Goal: Transaction & Acquisition: Purchase product/service

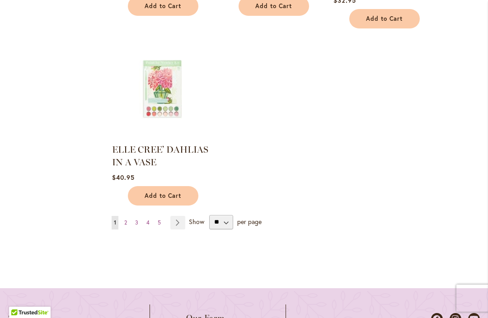
scroll to position [1265, 0]
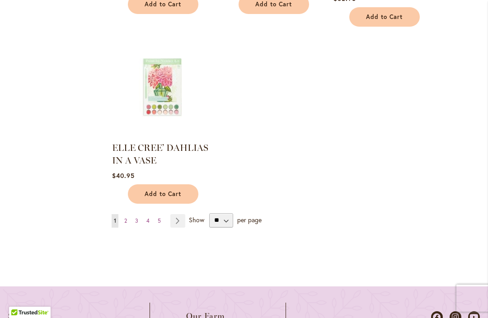
click at [128, 214] on link "Page 2" at bounding box center [125, 221] width 7 height 14
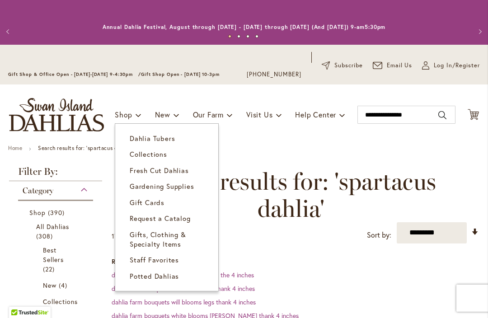
click at [165, 141] on span "Dahlia Tubers" at bounding box center [152, 138] width 45 height 9
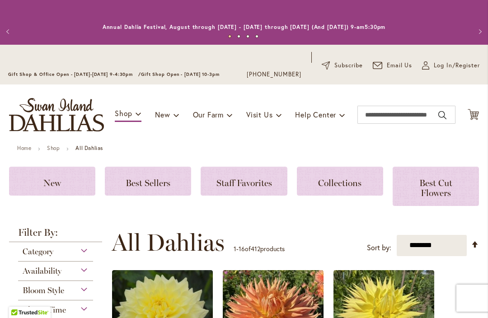
click at [478, 115] on icon "Cart .cls-1 { fill: #231f20; }" at bounding box center [473, 114] width 11 height 11
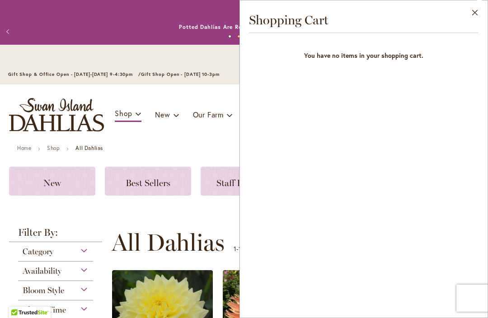
click at [473, 19] on button "Close" at bounding box center [475, 14] width 25 height 28
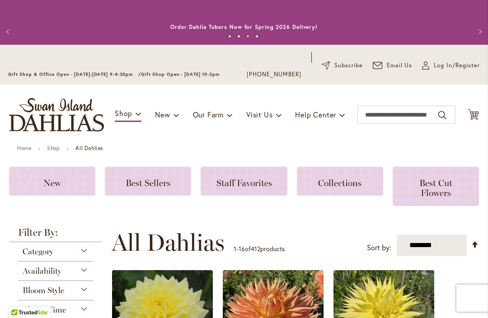
click at [438, 65] on span "Log In/Register" at bounding box center [457, 65] width 46 height 9
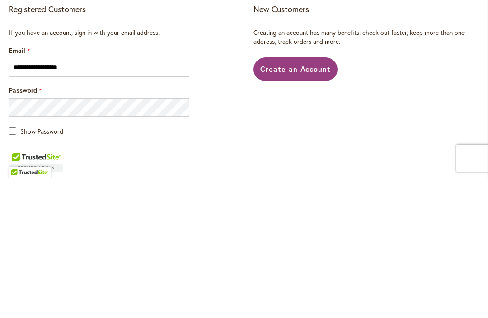
scroll to position [115, 0]
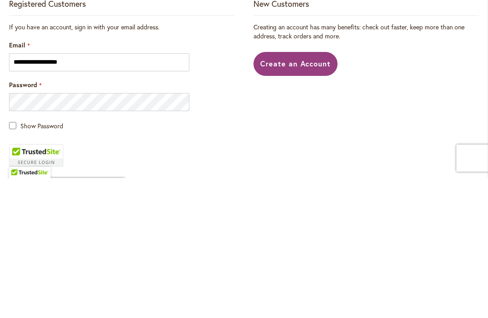
type input "**********"
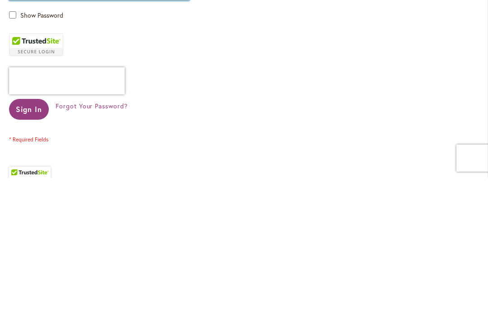
scroll to position [229, 0]
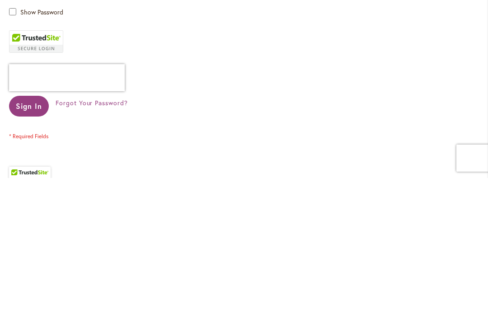
click at [28, 241] on span "Sign In" at bounding box center [29, 245] width 26 height 9
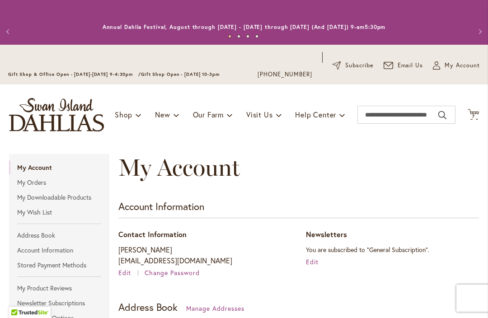
click at [479, 109] on icon "Cart .cls-1 { fill: #231f20; }" at bounding box center [473, 114] width 11 height 11
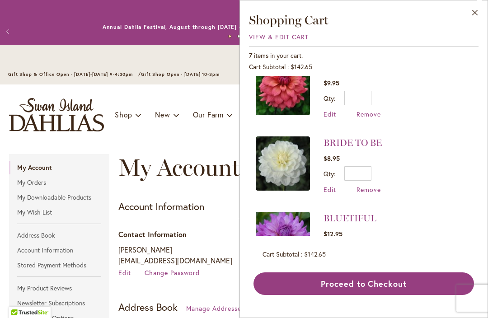
scroll to position [325, 0]
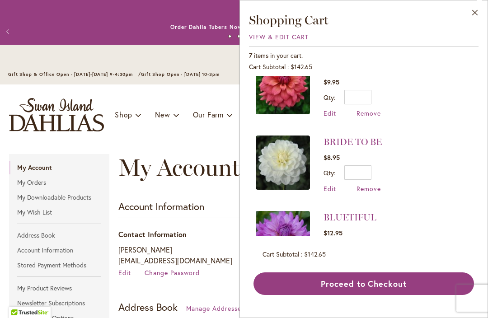
click at [368, 189] on span "Remove" at bounding box center [369, 188] width 24 height 9
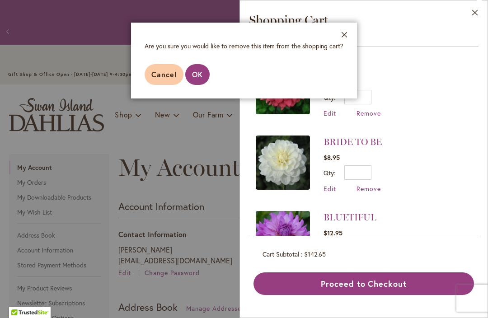
click at [196, 79] on span "OK" at bounding box center [197, 74] width 11 height 9
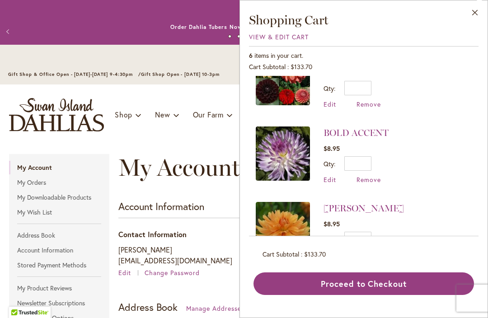
scroll to position [32, 0]
click at [412, 254] on li "ANDREW CHARLES $8.95 Qty * Update Edit Remove" at bounding box center [364, 230] width 216 height 75
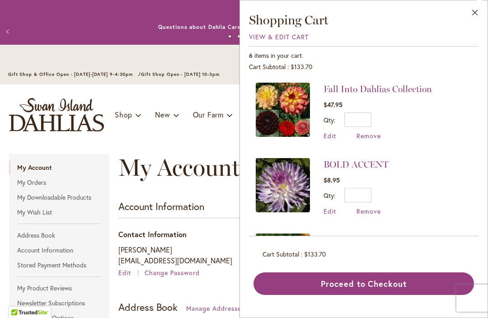
scroll to position [0, 0]
click at [472, 10] on button "Close" at bounding box center [475, 14] width 25 height 28
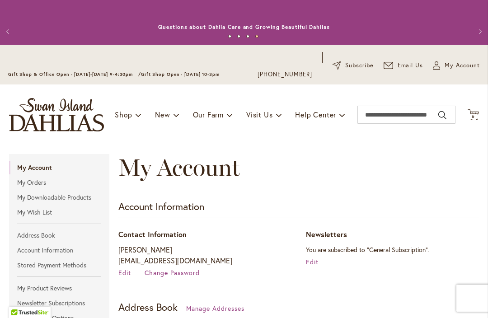
click at [473, 116] on span "6" at bounding box center [473, 116] width 3 height 6
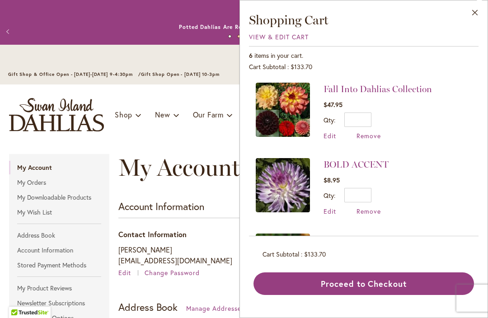
click at [287, 188] on img at bounding box center [283, 185] width 54 height 54
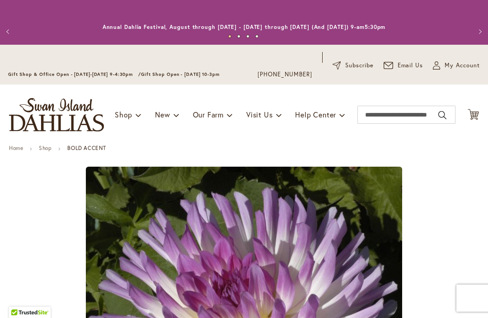
type input "****"
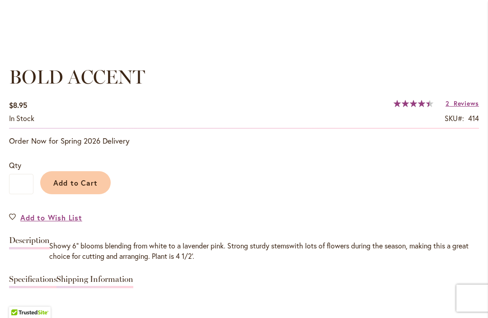
scroll to position [613, 0]
click at [462, 105] on span "Reviews" at bounding box center [466, 103] width 25 height 9
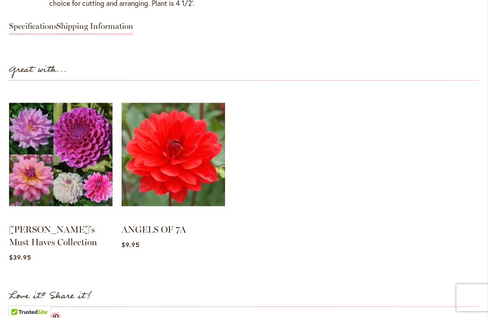
scroll to position [866, 0]
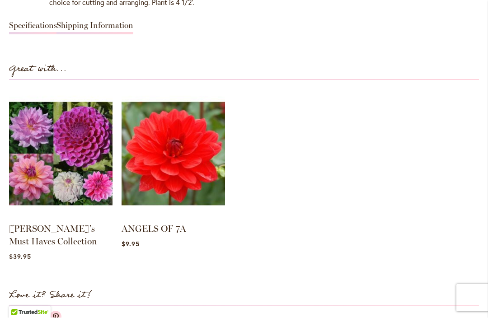
click at [68, 157] on img at bounding box center [61, 154] width 104 height 129
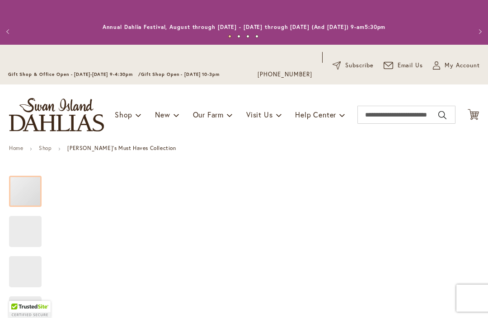
type input "****"
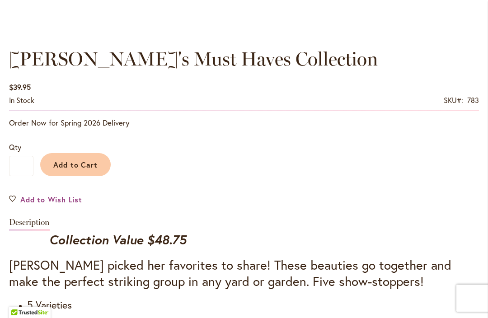
scroll to position [627, 0]
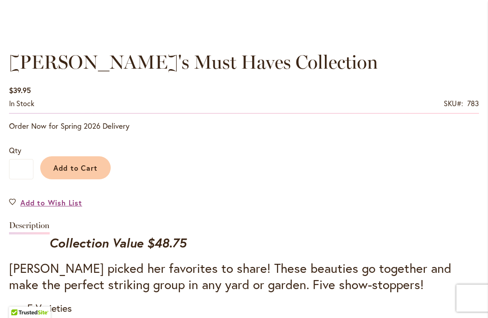
click at [81, 169] on span "Add to Cart" at bounding box center [75, 167] width 45 height 9
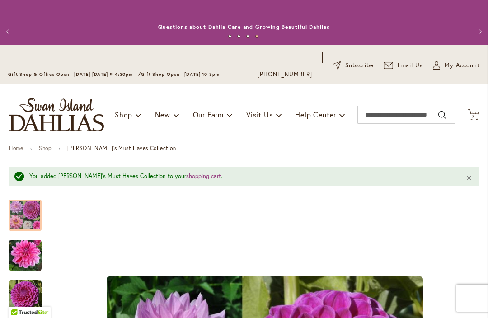
scroll to position [0, 0]
click at [471, 116] on span "7 7 items" at bounding box center [473, 116] width 9 height 5
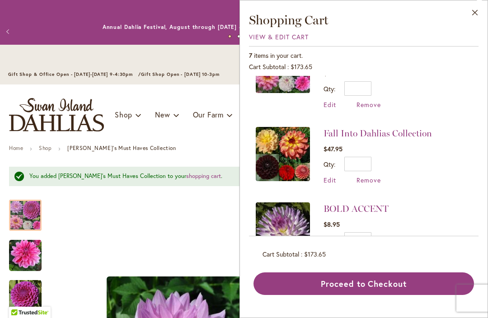
scroll to position [47, 0]
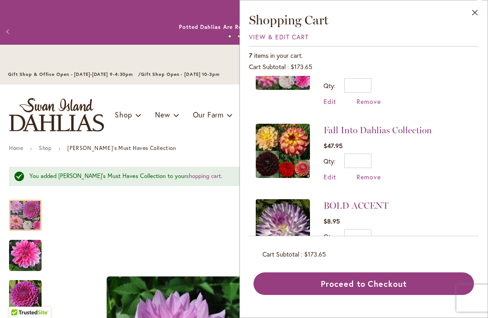
click at [403, 220] on li "BOLD ACCENT $8.95 Qty * Update Edit Remove" at bounding box center [364, 227] width 216 height 75
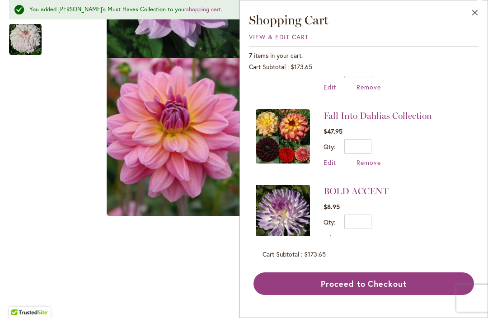
scroll to position [377, 0]
click at [474, 16] on button "Close" at bounding box center [475, 14] width 25 height 28
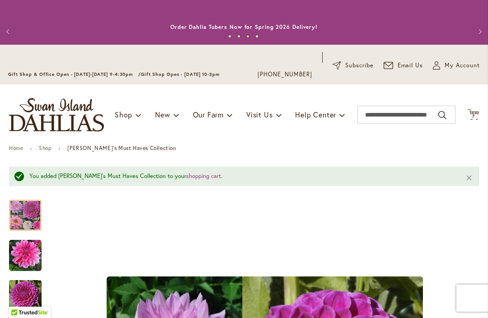
scroll to position [0, 0]
click at [473, 120] on span "Cart .cls-1 { fill: #231f20; }" at bounding box center [473, 115] width 11 height 12
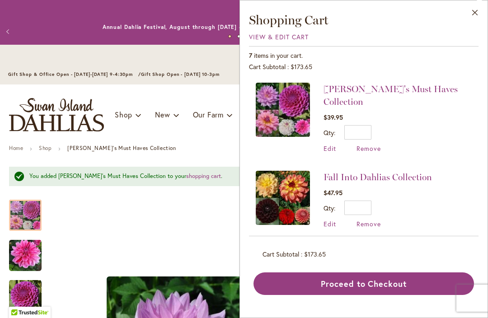
click at [436, 257] on li "BOLD ACCENT $8.95 Qty * Update Edit Remove" at bounding box center [364, 274] width 216 height 75
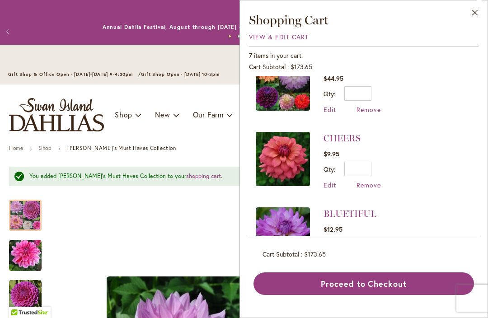
scroll to position [340, 0]
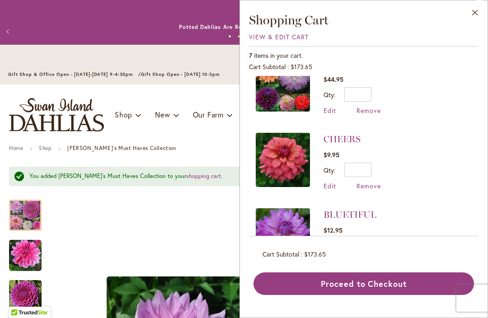
click at [370, 182] on span "Remove" at bounding box center [369, 186] width 24 height 9
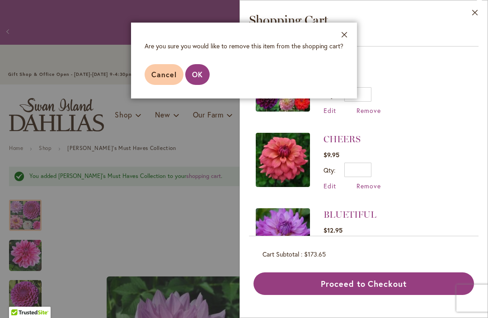
click at [200, 76] on span "OK" at bounding box center [197, 74] width 11 height 9
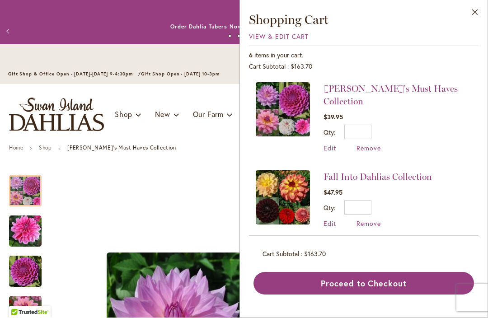
click at [373, 220] on span "Remove" at bounding box center [369, 224] width 24 height 9
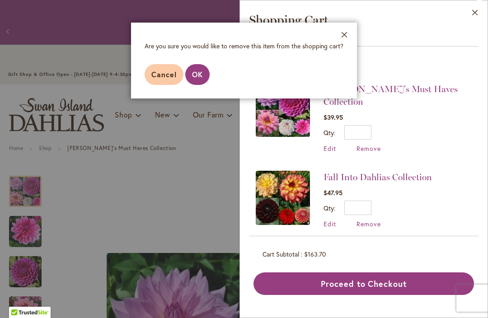
click at [195, 80] on button "OK" at bounding box center [197, 74] width 24 height 21
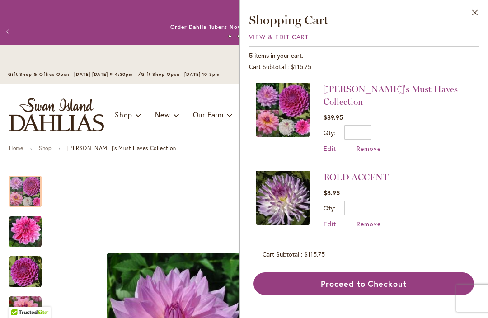
click at [483, 5] on button "Close" at bounding box center [475, 14] width 25 height 28
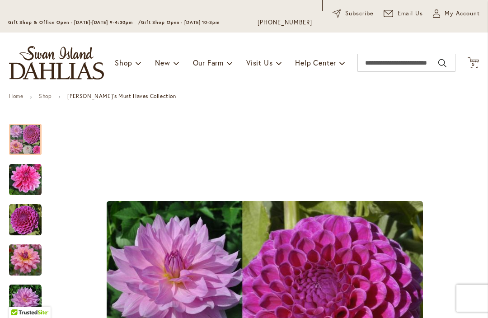
scroll to position [51, 0]
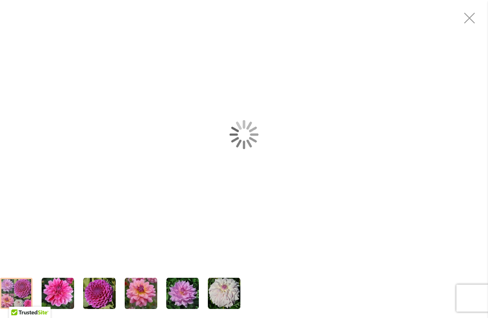
click at [61, 217] on div "Heather's Must Haves Collection" at bounding box center [244, 134] width 488 height 269
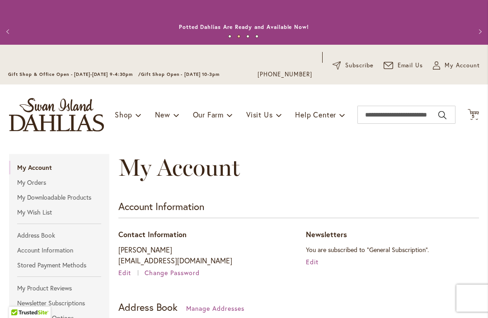
click at [476, 117] on span "5 5 items" at bounding box center [473, 116] width 9 height 5
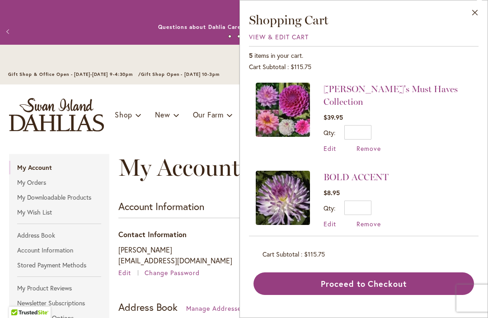
click at [289, 109] on img at bounding box center [283, 110] width 54 height 54
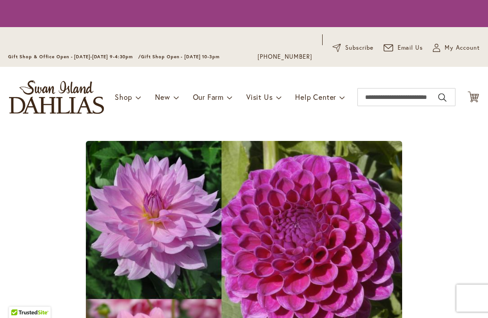
type input "****"
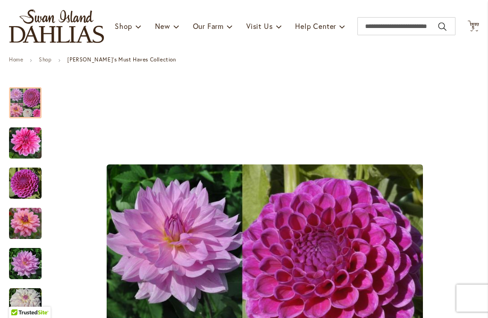
scroll to position [94, 0]
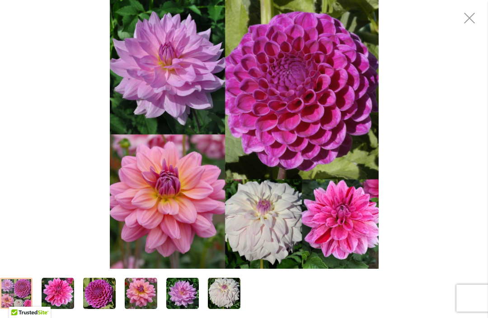
click at [58, 288] on img "CHA CHING" at bounding box center [58, 294] width 33 height 33
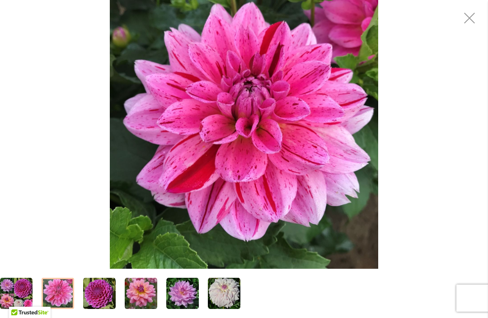
click at [212, 136] on img "CHA CHING" at bounding box center [244, 134] width 269 height 269
click at [257, 182] on img "CHA CHING" at bounding box center [244, 134] width 269 height 269
click at [267, 167] on img "CHA CHING" at bounding box center [244, 134] width 269 height 269
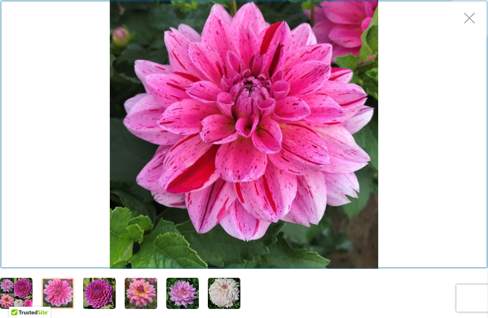
click at [468, 21] on div "Product Images" at bounding box center [244, 134] width 488 height 269
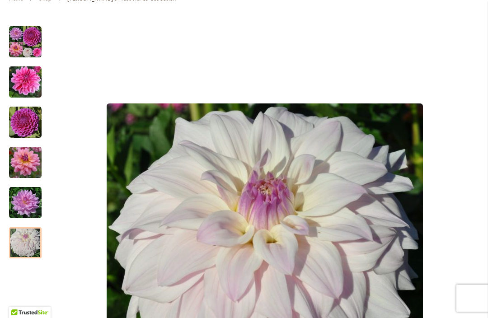
scroll to position [149, 0]
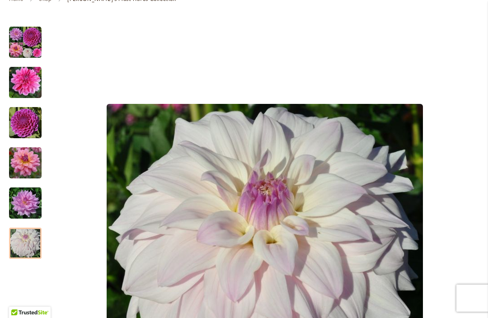
click at [24, 205] on img "UNICORN DREAMS" at bounding box center [25, 203] width 33 height 33
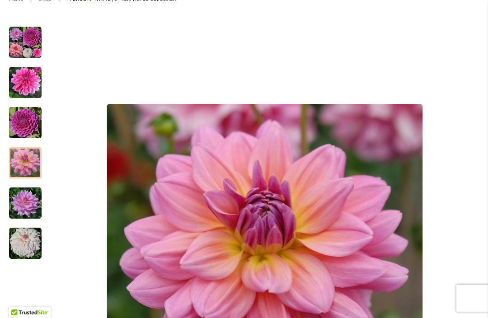
click at [25, 165] on img "SOUTERHN BELLE" at bounding box center [25, 163] width 33 height 33
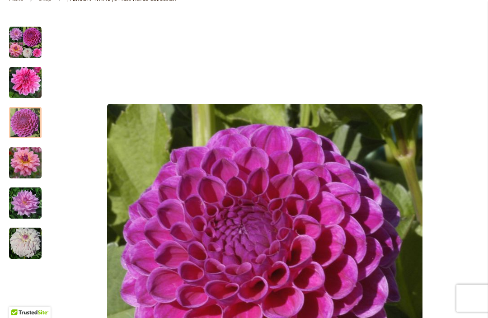
click at [28, 125] on img "NIJINSKI" at bounding box center [25, 123] width 33 height 33
click at [31, 83] on img "CHA CHING" at bounding box center [25, 82] width 33 height 33
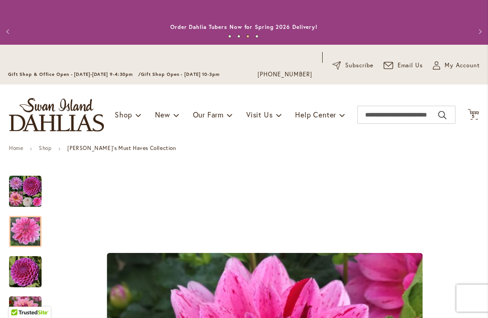
scroll to position [0, 0]
click at [390, 116] on input "Search" at bounding box center [407, 115] width 98 height 18
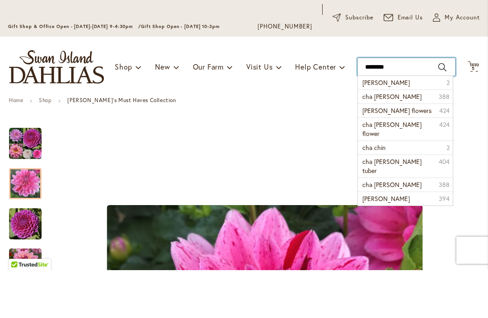
type input "*********"
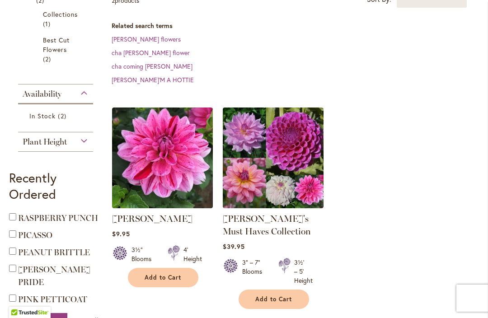
scroll to position [231, 0]
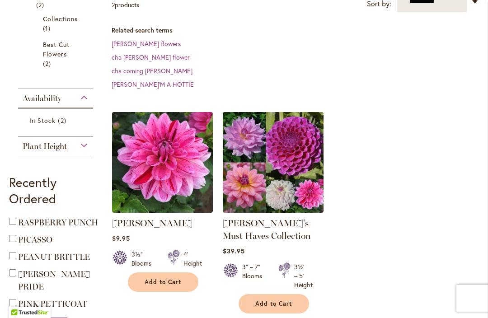
click at [274, 147] on img at bounding box center [273, 162] width 101 height 101
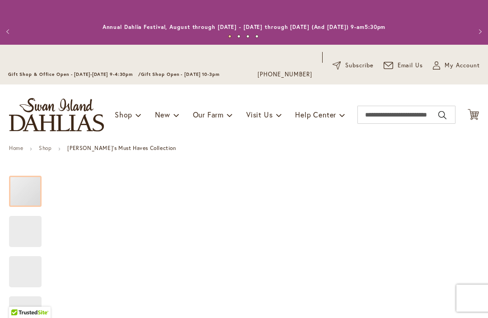
type input "****"
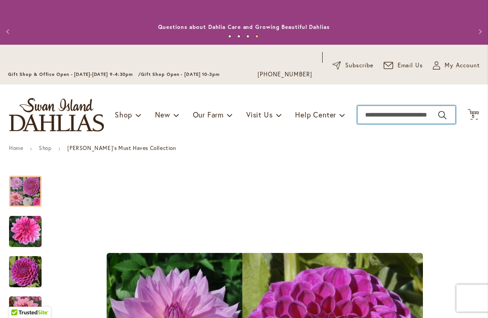
click at [395, 123] on input "Search" at bounding box center [407, 115] width 98 height 18
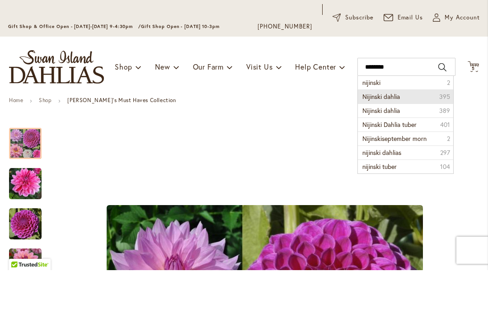
click at [408, 137] on li "Nijinski dahlia 395" at bounding box center [405, 144] width 95 height 14
type input "**********"
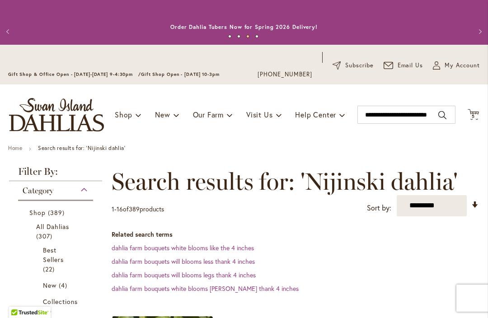
click at [476, 117] on span "5 5 items" at bounding box center [473, 116] width 9 height 5
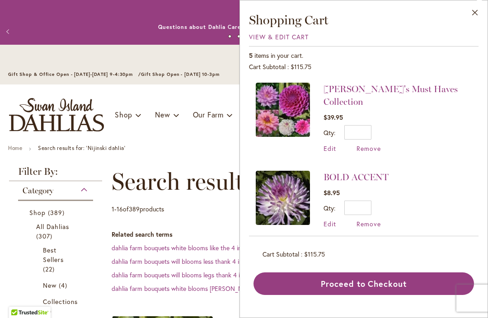
click at [293, 118] on img at bounding box center [283, 110] width 54 height 54
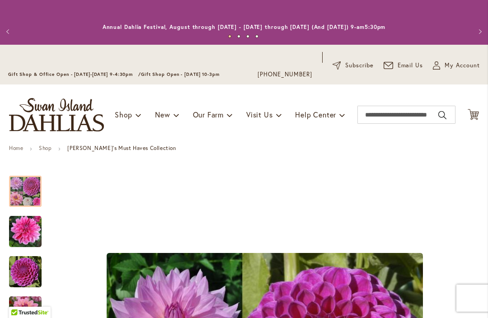
type input "****"
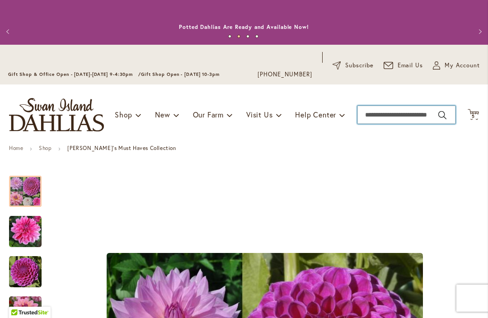
click at [379, 117] on input "Search" at bounding box center [407, 115] width 98 height 18
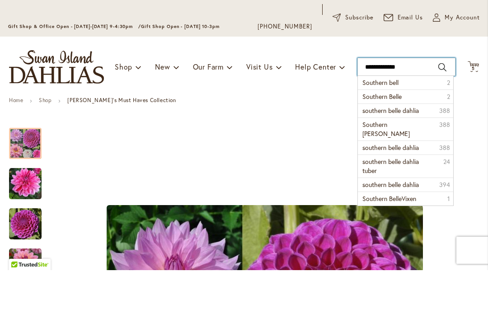
type input "**********"
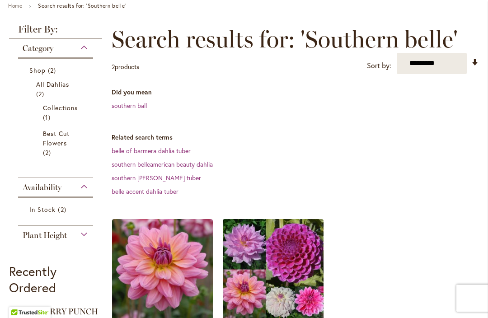
scroll to position [142, 0]
click at [169, 260] on img at bounding box center [162, 270] width 101 height 101
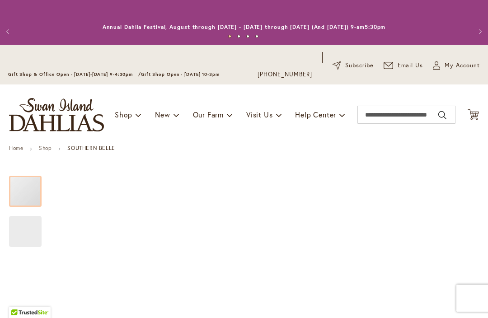
type input "****"
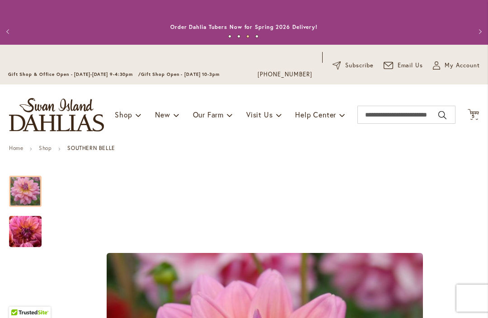
click at [476, 116] on span "5 5 items" at bounding box center [473, 116] width 9 height 5
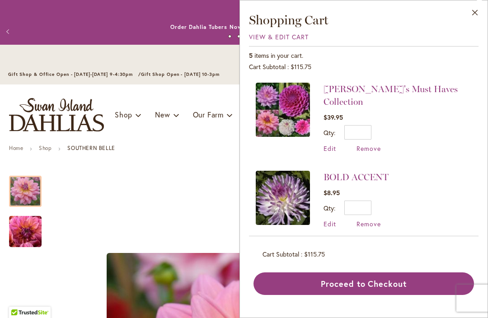
click at [294, 119] on img at bounding box center [283, 110] width 54 height 54
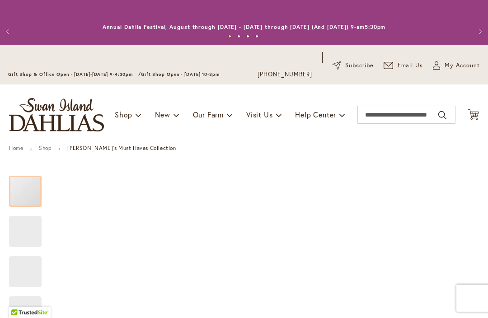
type input "****"
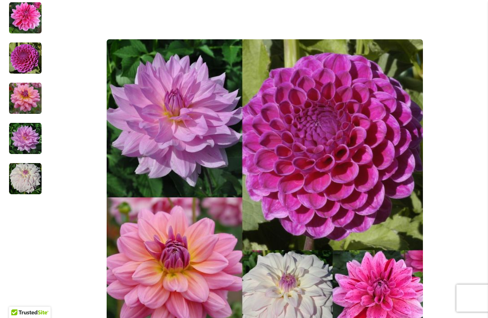
scroll to position [214, 0]
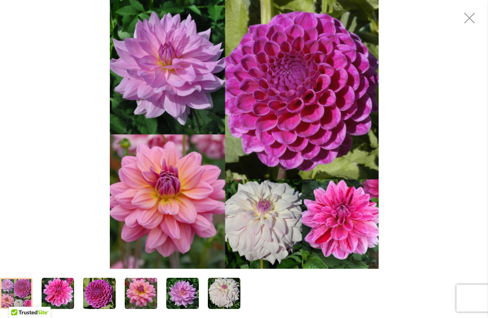
click at [58, 196] on div "Heather's Must Haves Collection" at bounding box center [244, 134] width 488 height 269
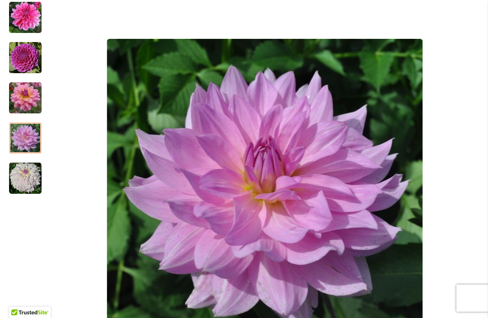
click at [468, 15] on div "Product Images" at bounding box center [265, 197] width 429 height 489
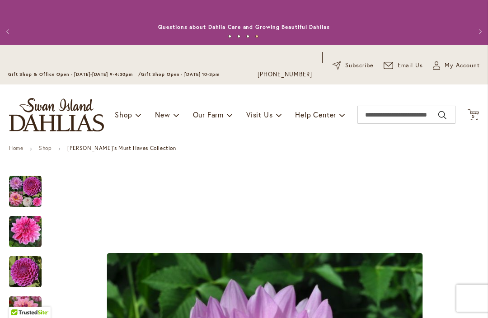
scroll to position [0, 0]
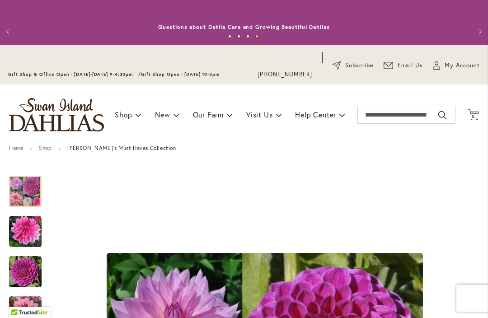
click at [28, 193] on img "Heather's Must Haves Collection" at bounding box center [25, 191] width 33 height 33
click at [388, 119] on input "Search" at bounding box center [407, 115] width 98 height 18
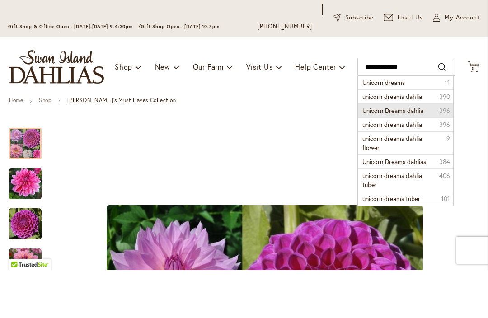
click at [424, 151] on li "Unicorn Dreams dahlia 396" at bounding box center [405, 158] width 95 height 14
type input "**********"
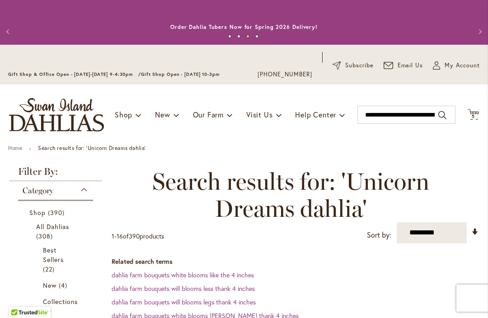
click at [475, 118] on span "5" at bounding box center [473, 116] width 3 height 6
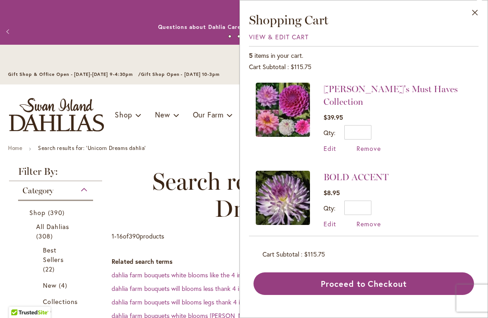
click at [290, 113] on img at bounding box center [283, 110] width 54 height 54
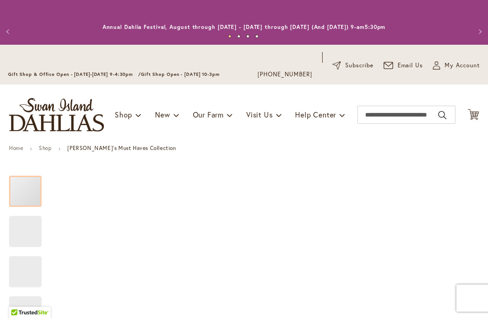
type input "****"
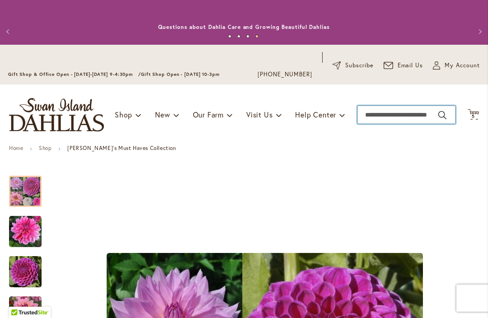
click at [396, 116] on input "Search" at bounding box center [407, 115] width 98 height 18
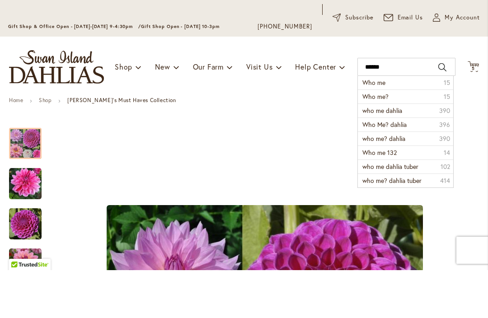
click at [407, 151] on li "who me dahlia 390" at bounding box center [405, 158] width 95 height 14
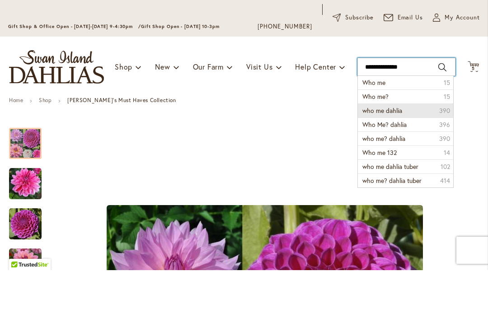
type input "**********"
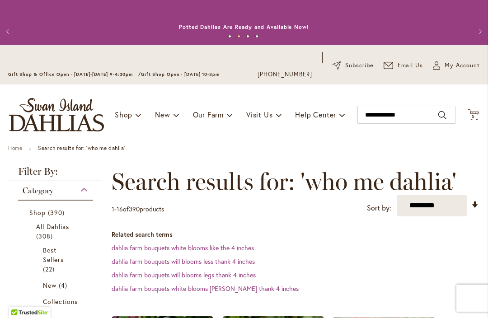
click at [53, 226] on span "All Dahlias" at bounding box center [52, 226] width 33 height 9
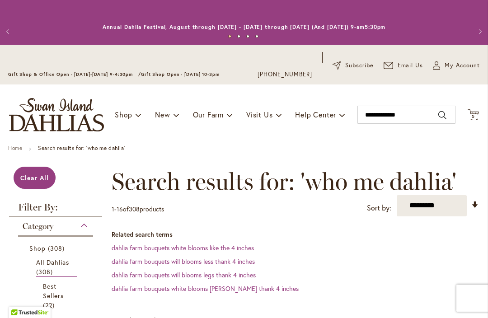
click at [56, 289] on span "Best Sellers" at bounding box center [53, 291] width 21 height 18
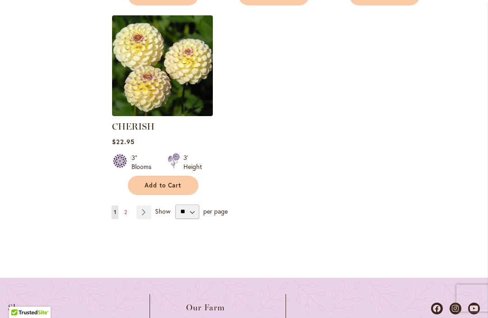
scroll to position [1283, 0]
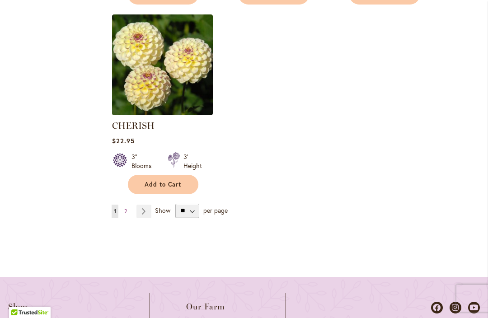
click at [144, 210] on link "Page Next" at bounding box center [144, 212] width 15 height 14
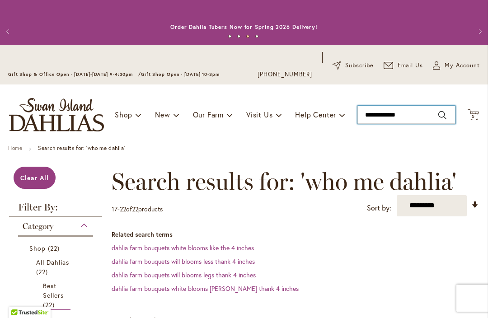
click at [375, 119] on input "**********" at bounding box center [407, 115] width 98 height 18
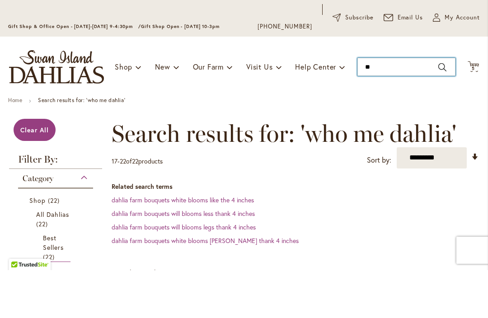
type input "*"
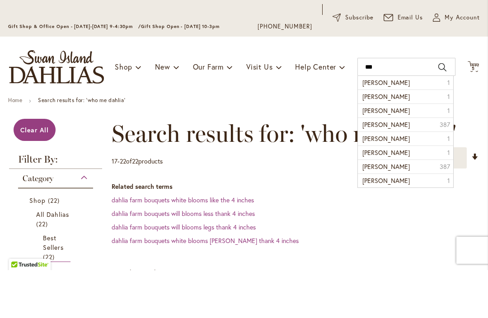
click at [410, 168] on span "[PERSON_NAME]" at bounding box center [386, 172] width 47 height 9
type input "**********"
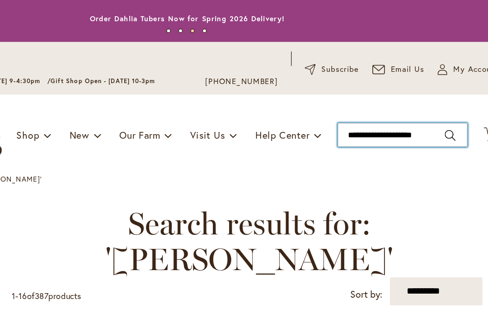
click at [358, 106] on input "**********" at bounding box center [407, 115] width 98 height 18
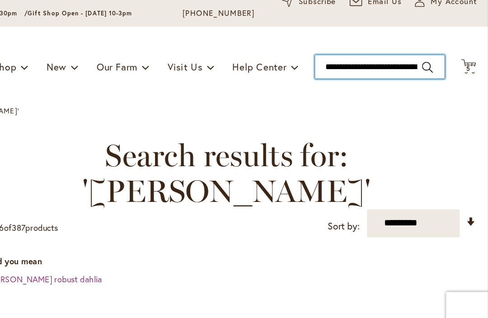
click at [358, 106] on input "**********" at bounding box center [407, 115] width 98 height 18
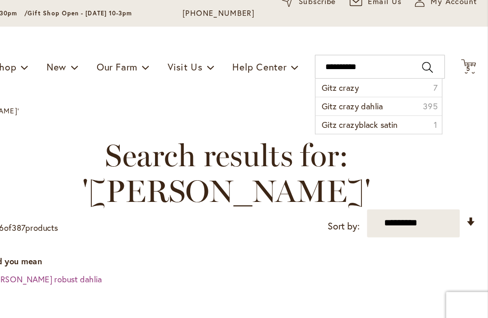
click at [358, 137] on li "Gitz crazy dahlia 395" at bounding box center [405, 144] width 95 height 14
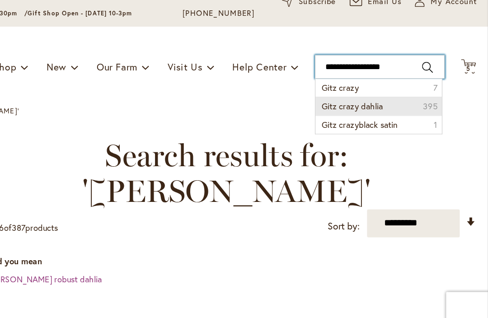
type input "**********"
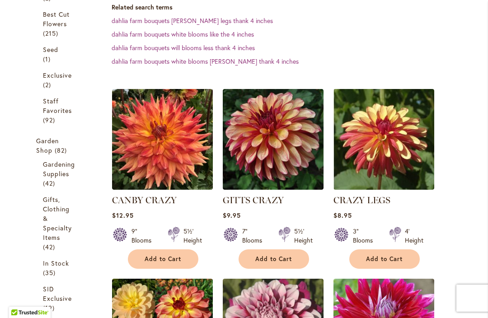
scroll to position [314, 0]
